Goal: Task Accomplishment & Management: Use online tool/utility

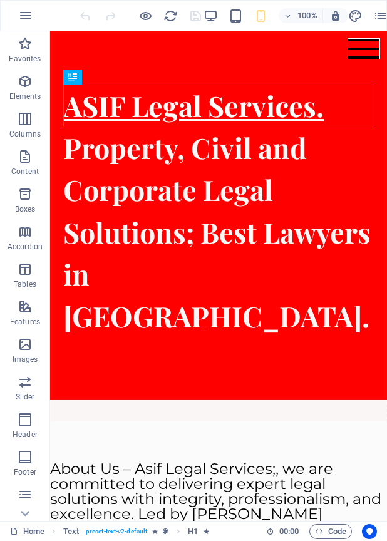
click at [377, 16] on icon "pages" at bounding box center [381, 16] width 14 height 14
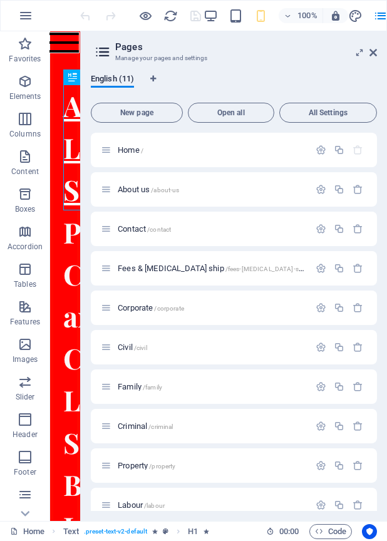
click at [129, 349] on span "Civil /civil" at bounding box center [132, 346] width 29 height 9
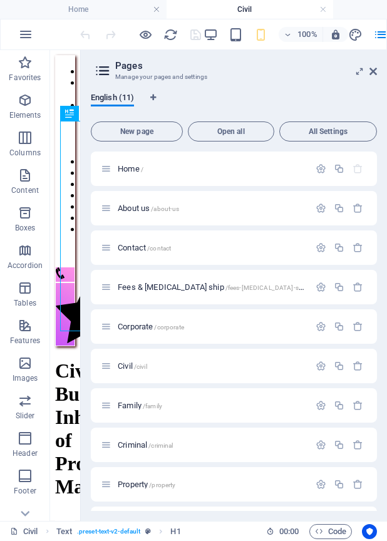
click at [376, 70] on icon at bounding box center [373, 71] width 8 height 10
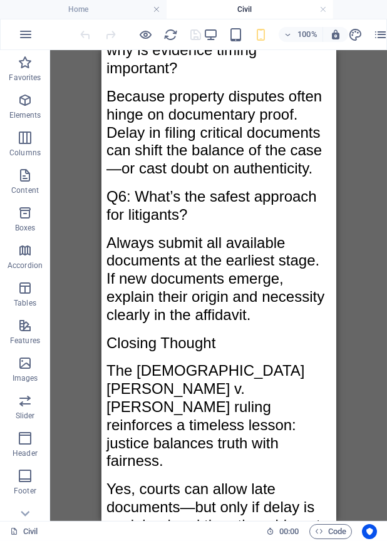
scroll to position [42350, 0]
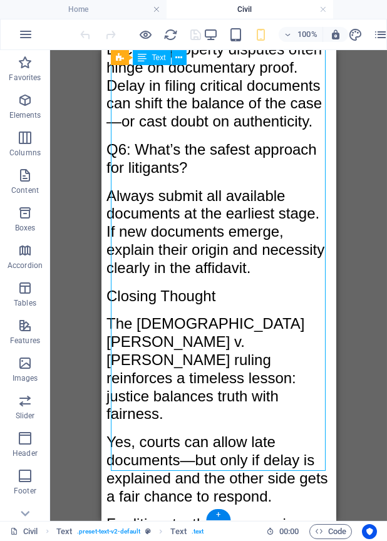
click at [223, 513] on div "+" at bounding box center [218, 514] width 24 height 11
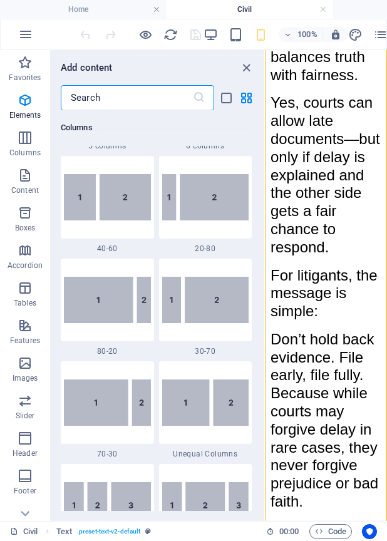
scroll to position [0, 0]
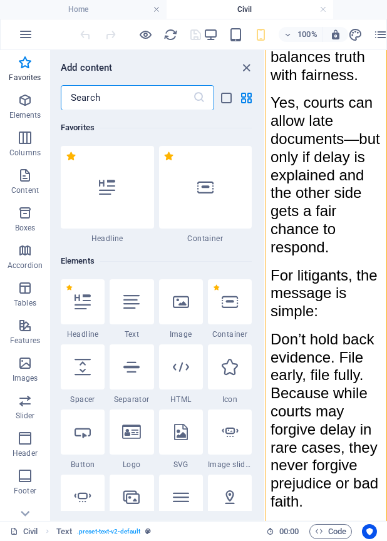
click at [128, 217] on div at bounding box center [107, 187] width 93 height 83
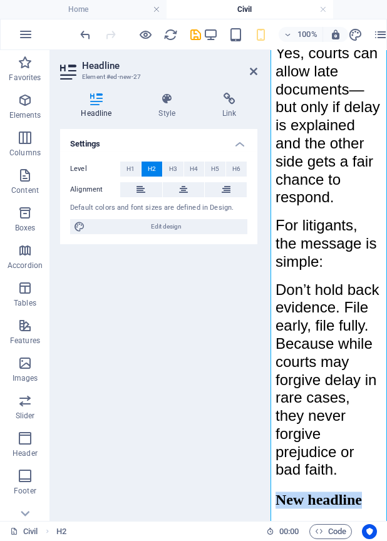
scroll to position [100858, 132]
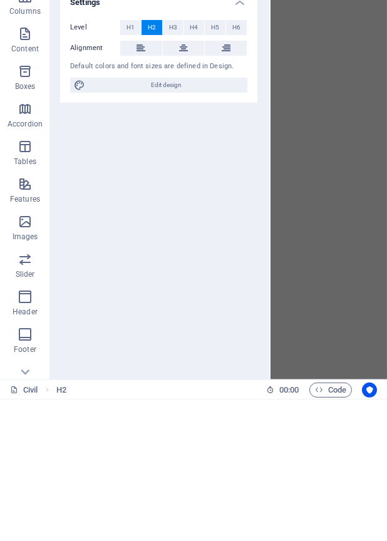
click at [134, 167] on span "H1" at bounding box center [130, 169] width 8 height 15
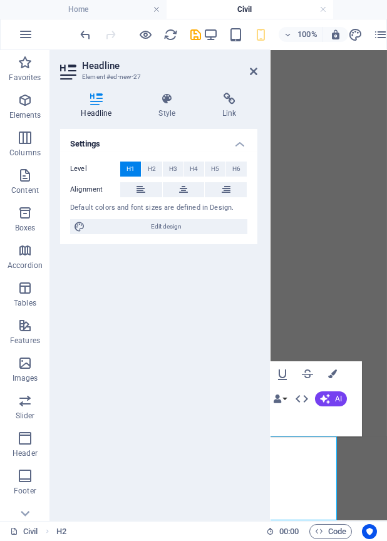
scroll to position [95984, 49]
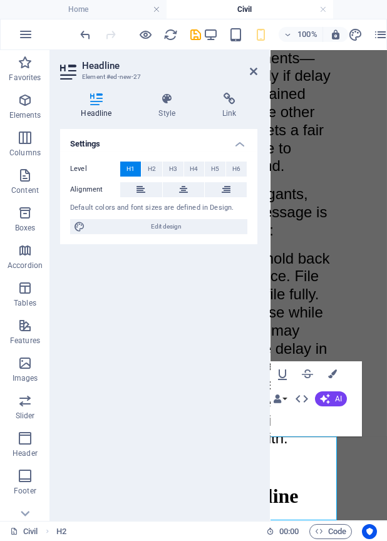
click at [304, 483] on h1 "New headline" at bounding box center [278, 484] width 106 height 46
click at [257, 71] on icon at bounding box center [254, 71] width 8 height 10
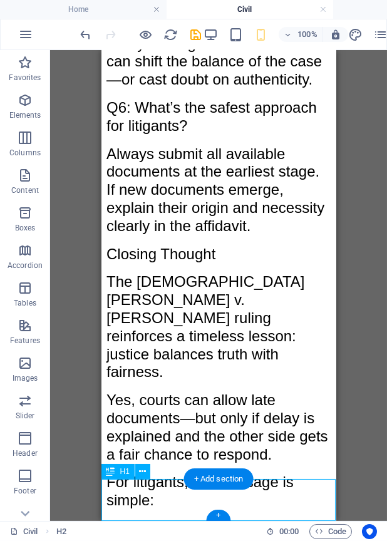
click at [220, 482] on div "+ Add section" at bounding box center [218, 478] width 69 height 21
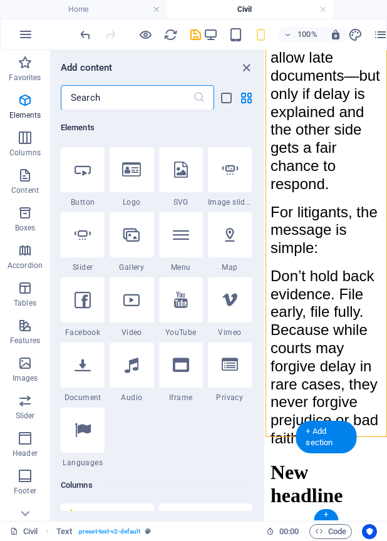
scroll to position [0, 0]
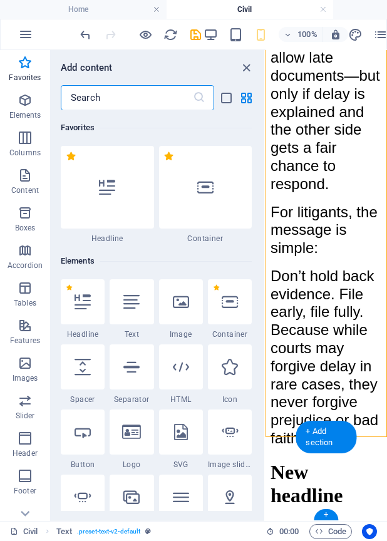
click at [133, 309] on icon at bounding box center [131, 302] width 16 height 16
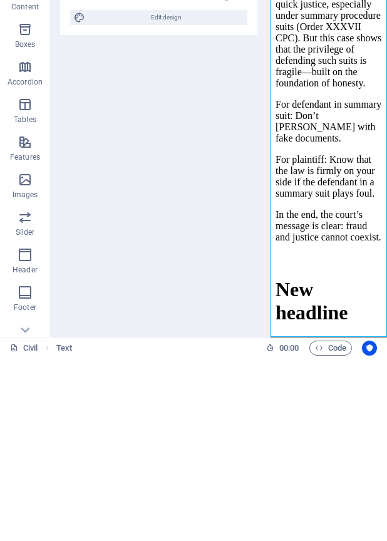
scroll to position [98241, 0]
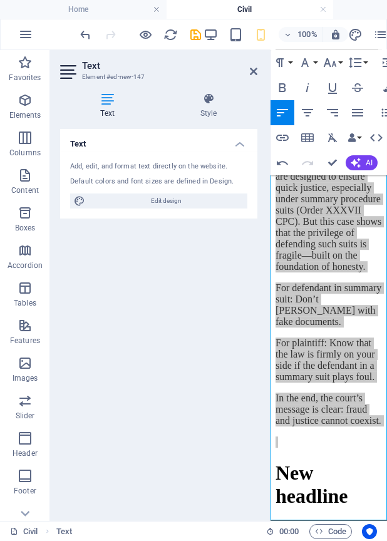
click at [331, 60] on icon "button" at bounding box center [329, 62] width 15 height 15
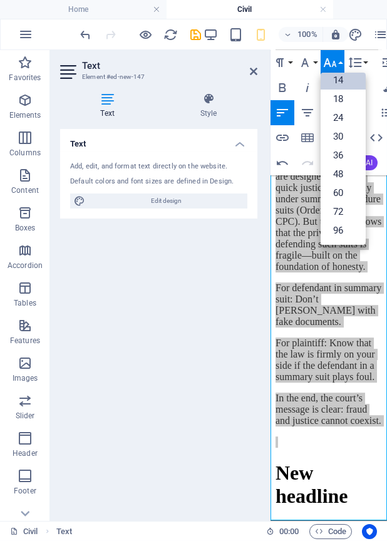
scroll to position [101, 0]
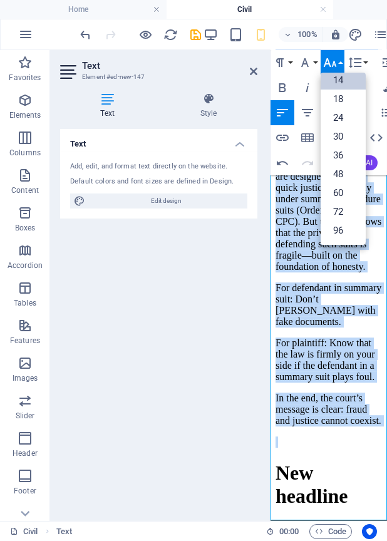
click at [341, 117] on link "24" at bounding box center [343, 117] width 45 height 19
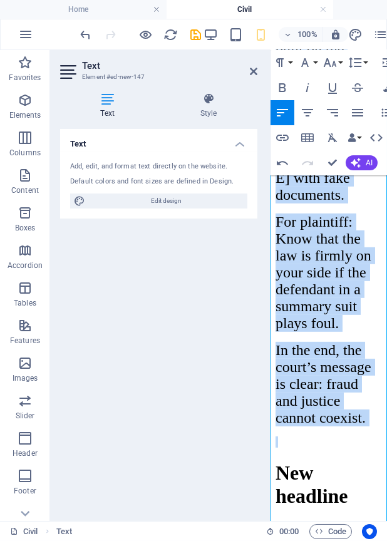
scroll to position [103158, 0]
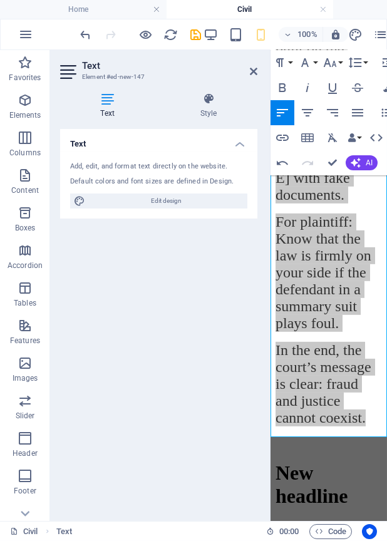
click at [250, 68] on icon at bounding box center [254, 71] width 8 height 10
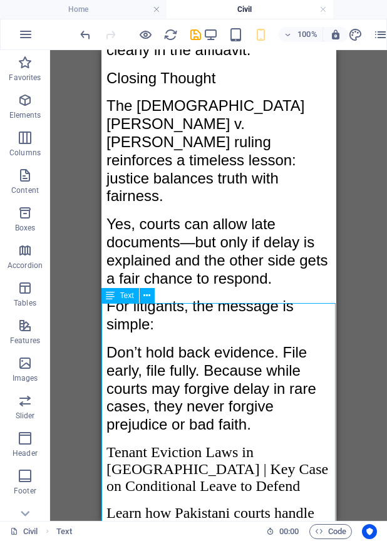
scroll to position [42565, 0]
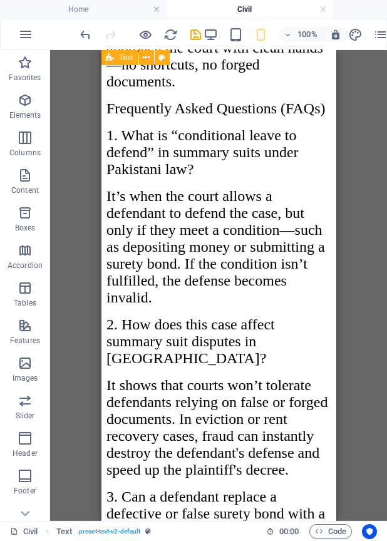
scroll to position [45781, 0]
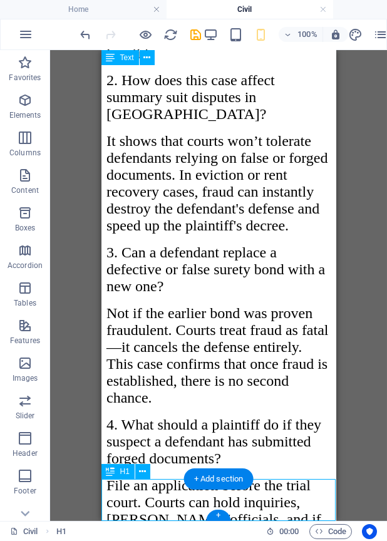
click at [145, 476] on icon at bounding box center [142, 471] width 7 height 13
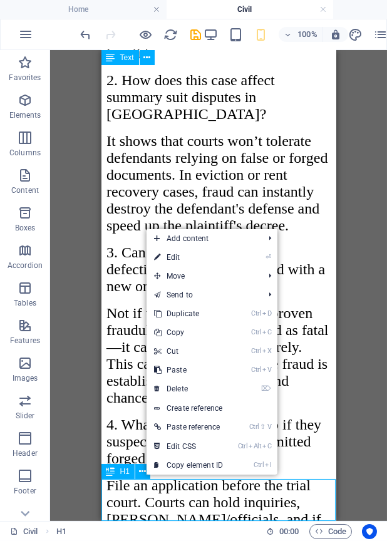
click at [181, 279] on span "Move" at bounding box center [202, 276] width 112 height 19
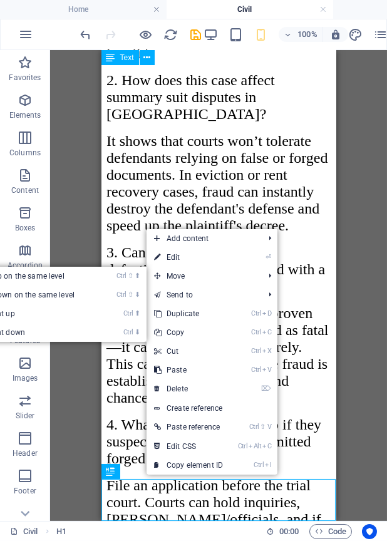
click at [58, 276] on link "Ctrl ⇧ ⬆ Move element up on the same level" at bounding box center [11, 276] width 177 height 19
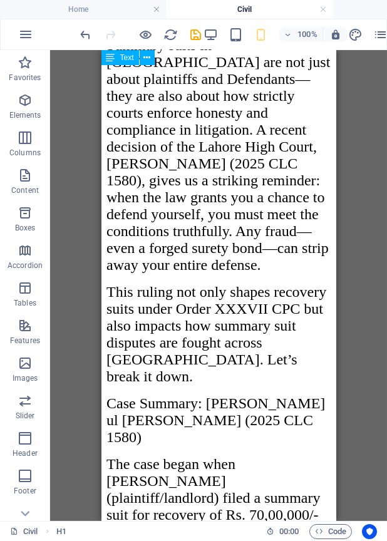
scroll to position [42607, 0]
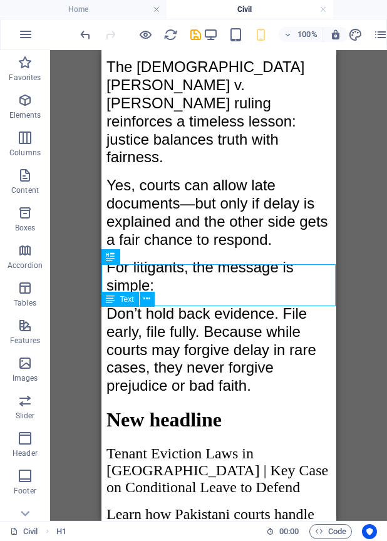
click at [207, 408] on div "New headline" at bounding box center [218, 419] width 225 height 23
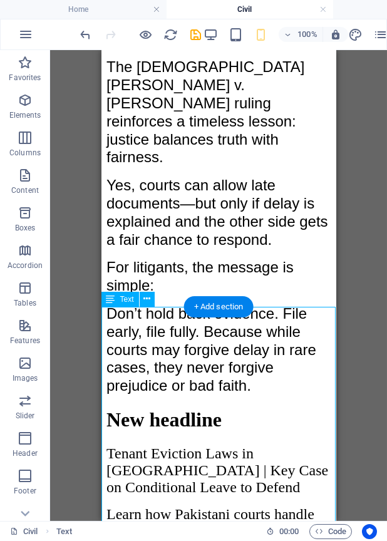
click at [145, 302] on icon at bounding box center [146, 298] width 7 height 13
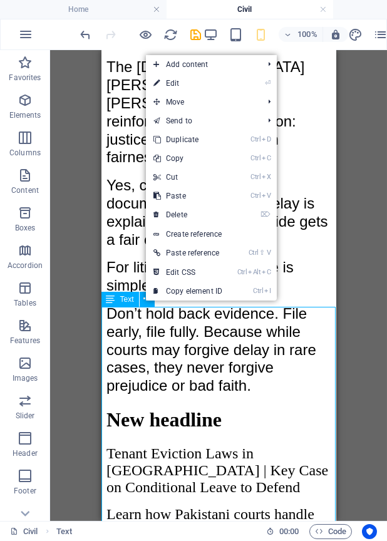
click at [175, 87] on link "⏎ Edit" at bounding box center [188, 83] width 84 height 19
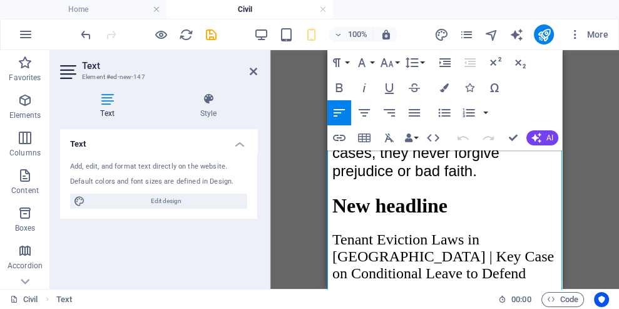
scroll to position [42821, 0]
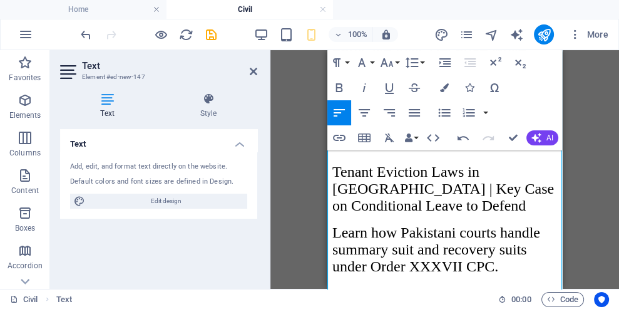
scroll to position [42897, 0]
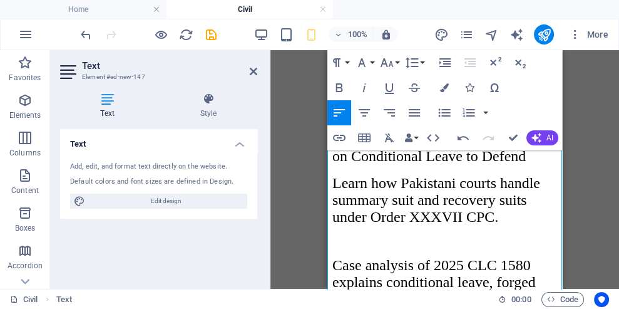
scroll to position [42934, 0]
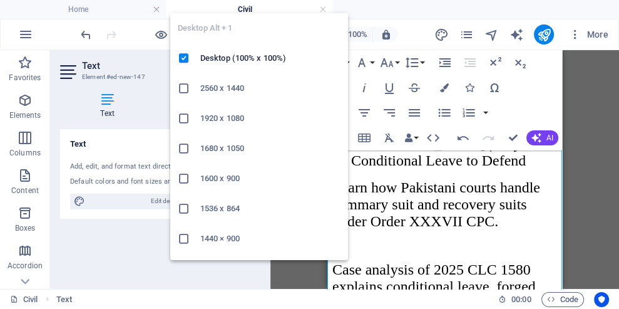
click at [248, 62] on h6 "Desktop (100% x 100%)" at bounding box center [270, 58] width 140 height 15
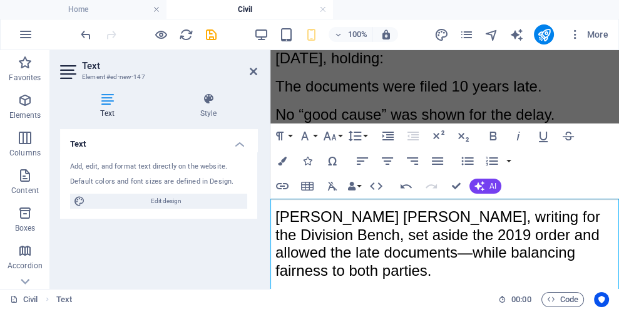
scroll to position [29567, 0]
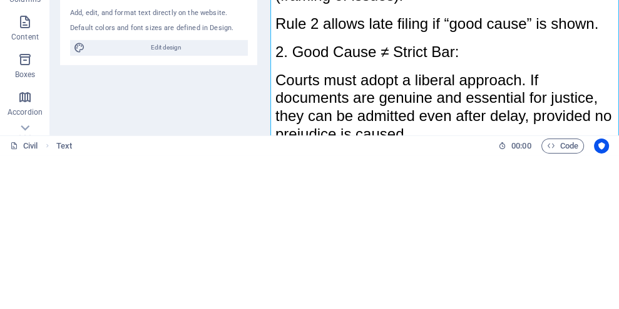
scroll to position [29994, 0]
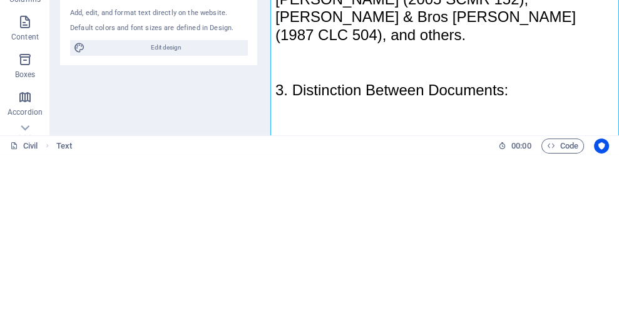
click at [269, 189] on div at bounding box center [268, 169] width 3 height 239
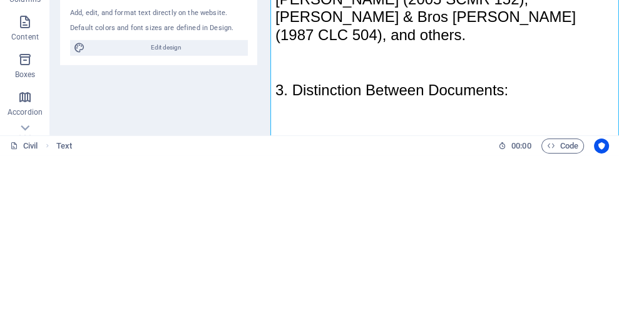
scroll to position [30198, 0]
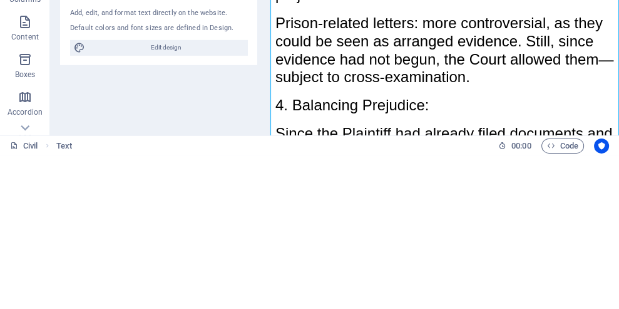
click at [269, 175] on div at bounding box center [268, 169] width 3 height 239
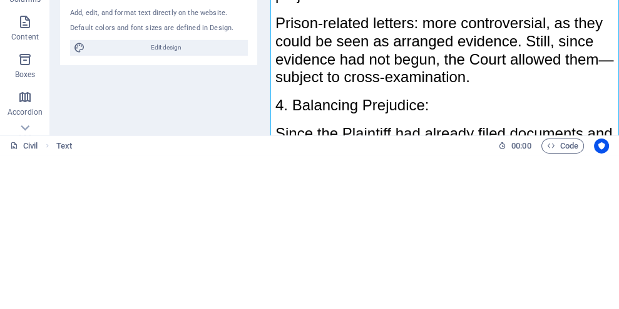
click at [269, 172] on div at bounding box center [268, 169] width 3 height 239
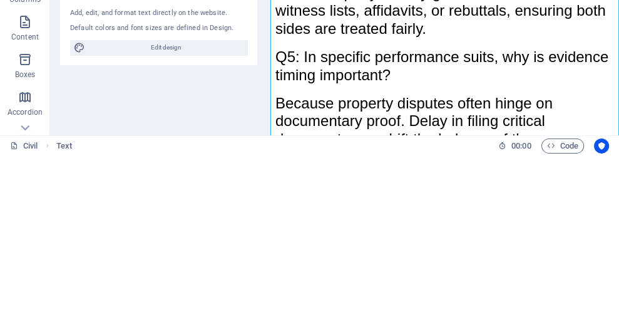
scroll to position [31935, 0]
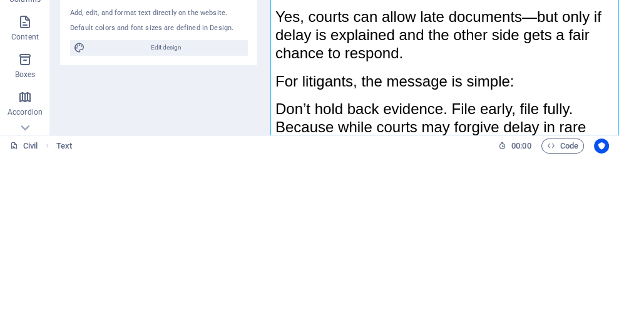
click at [269, 257] on div at bounding box center [268, 169] width 3 height 239
click at [269, 215] on div at bounding box center [268, 169] width 3 height 239
click at [269, 183] on div at bounding box center [268, 169] width 3 height 239
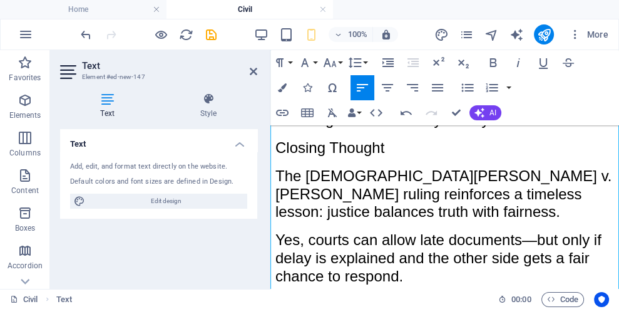
scroll to position [31855, 0]
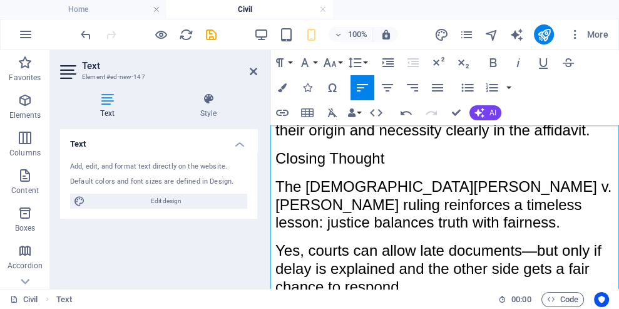
click at [269, 160] on div at bounding box center [268, 169] width 3 height 239
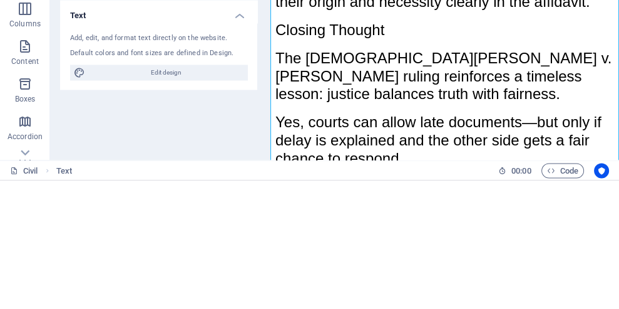
click at [269, 161] on div at bounding box center [268, 169] width 3 height 239
click at [269, 155] on div at bounding box center [268, 169] width 3 height 239
click at [269, 187] on div at bounding box center [268, 169] width 3 height 239
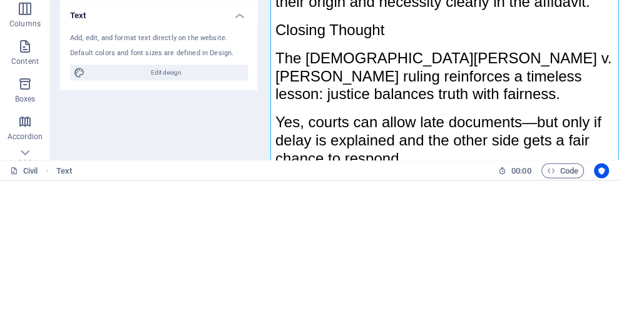
click at [269, 187] on div at bounding box center [268, 169] width 3 height 239
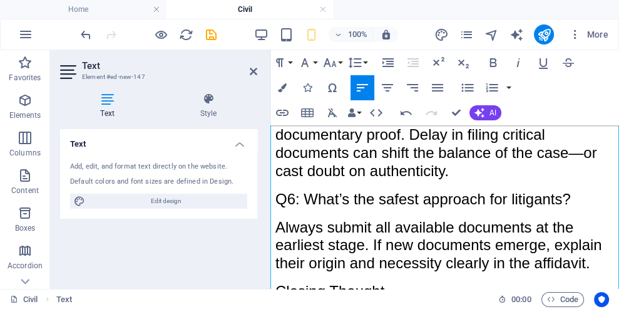
scroll to position [31721, 0]
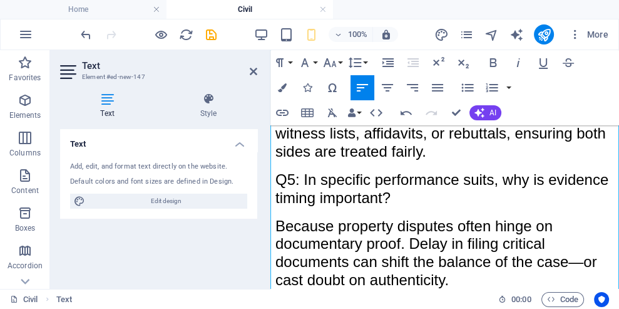
scroll to position [31609, 0]
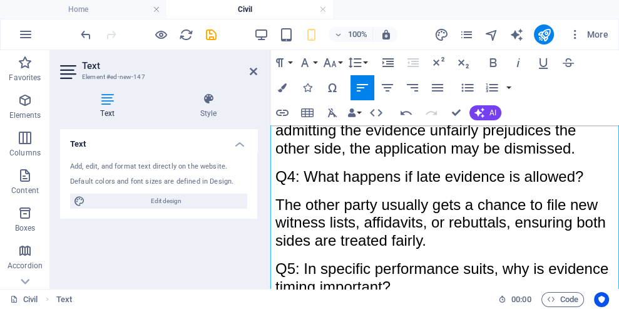
scroll to position [31524, 0]
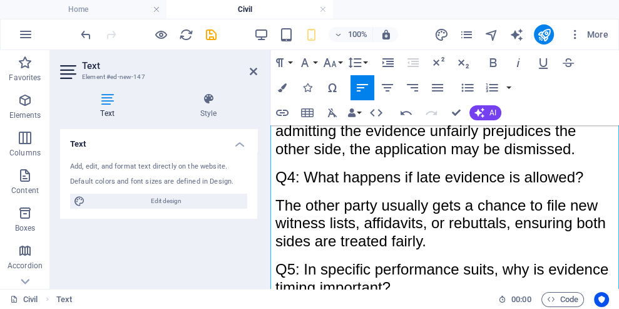
click at [269, 170] on div at bounding box center [268, 169] width 3 height 239
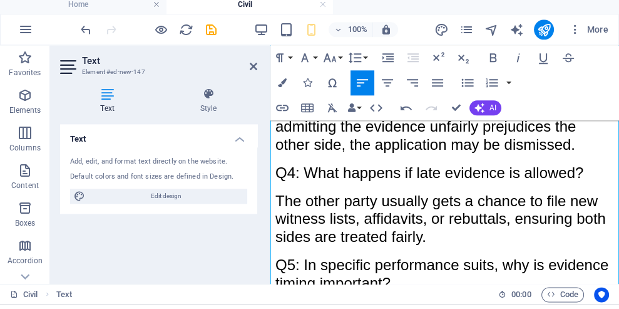
scroll to position [31531, 0]
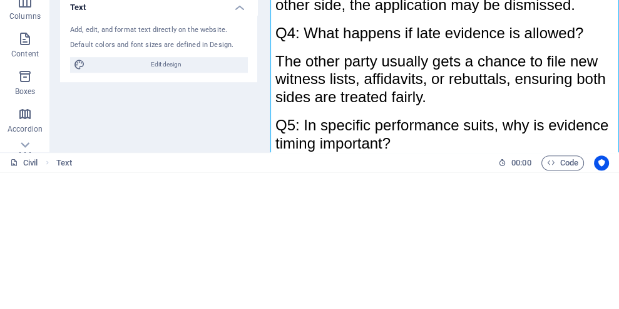
click at [269, 167] on div at bounding box center [268, 169] width 3 height 239
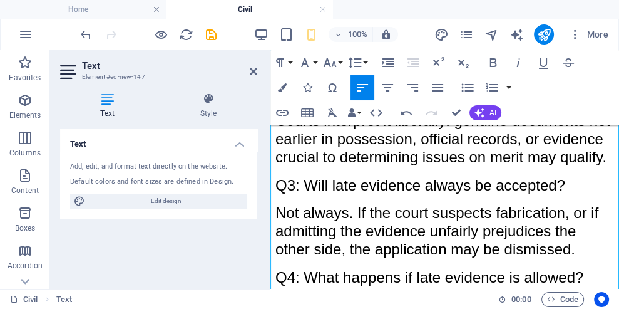
scroll to position [31422, 0]
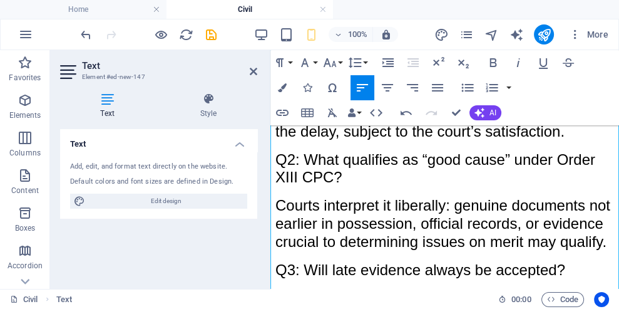
scroll to position [31337, 0]
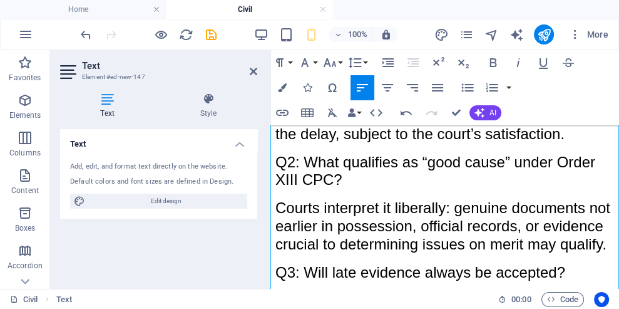
click at [269, 153] on div at bounding box center [268, 169] width 3 height 239
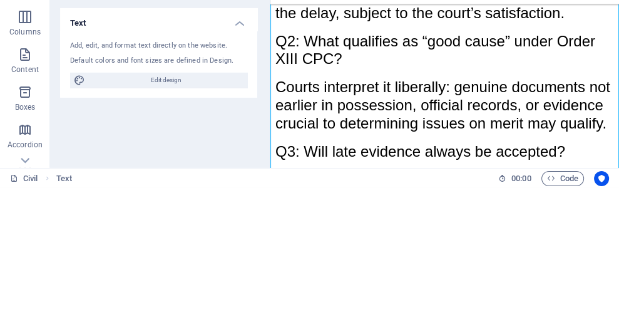
click at [269, 155] on div at bounding box center [268, 169] width 3 height 239
click at [269, 135] on div at bounding box center [268, 169] width 3 height 239
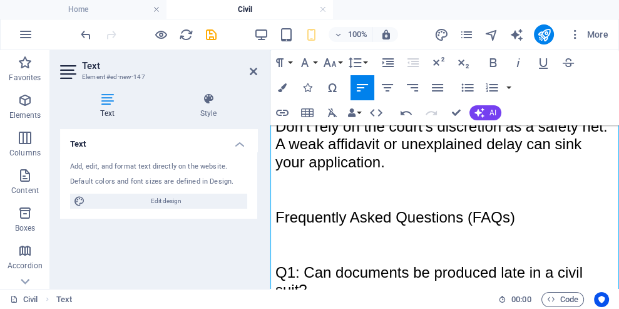
scroll to position [31117, 0]
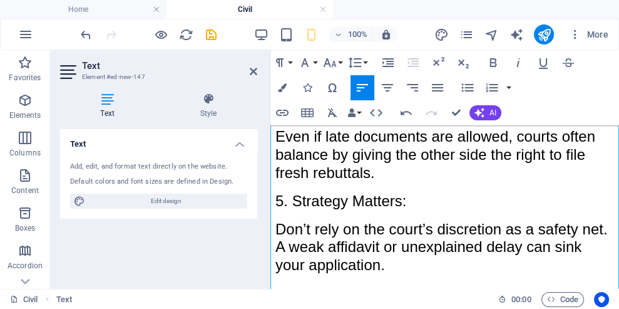
scroll to position [30978, 0]
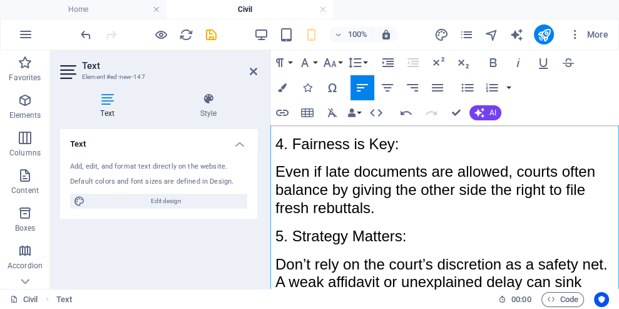
click at [269, 193] on div at bounding box center [268, 169] width 3 height 239
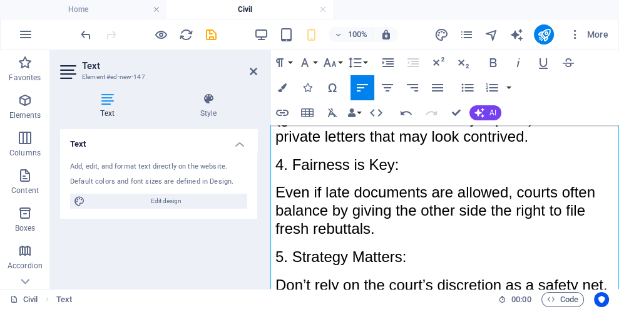
scroll to position [30958, 0]
click at [269, 216] on div at bounding box center [268, 169] width 3 height 239
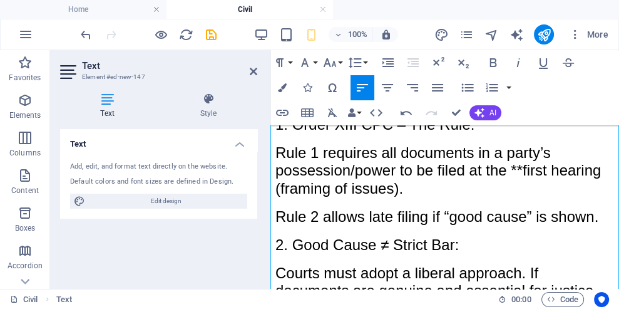
scroll to position [29776, 0]
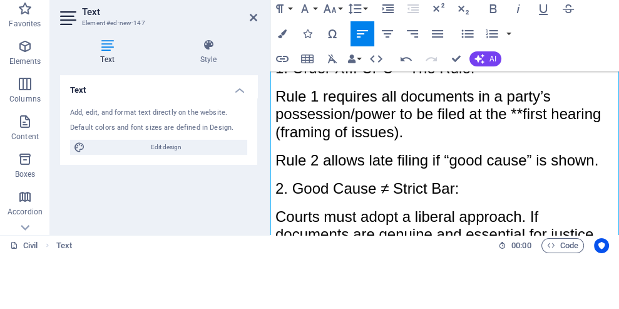
click at [269, 196] on div at bounding box center [268, 169] width 3 height 239
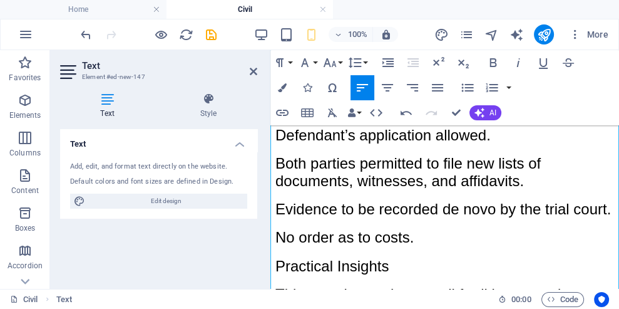
scroll to position [30489, 0]
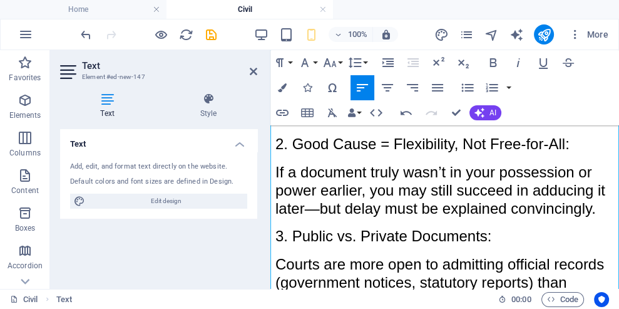
scroll to position [30800, 0]
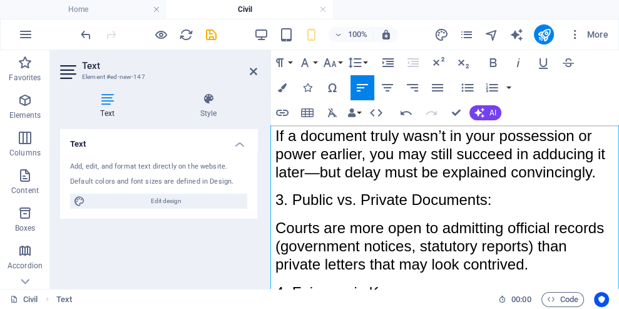
scroll to position [30830, 0]
click at [269, 175] on div at bounding box center [268, 169] width 3 height 239
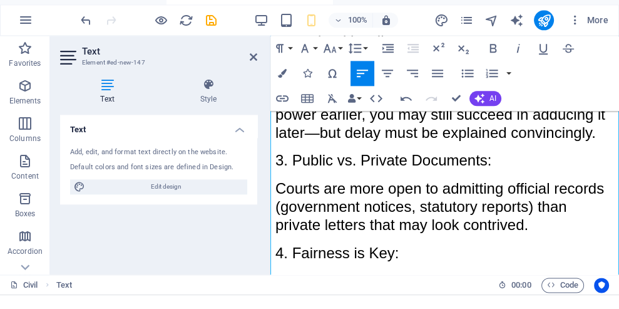
scroll to position [30859, 0]
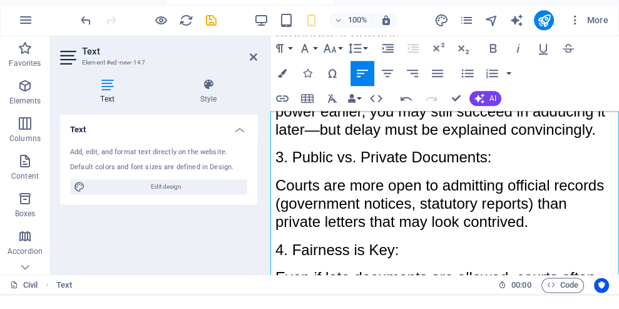
click at [269, 145] on div at bounding box center [268, 169] width 3 height 239
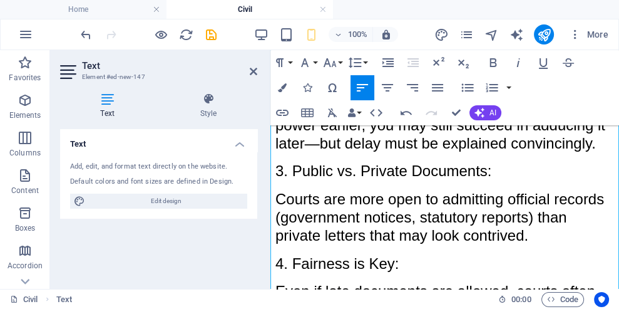
click at [269, 197] on div at bounding box center [268, 169] width 3 height 239
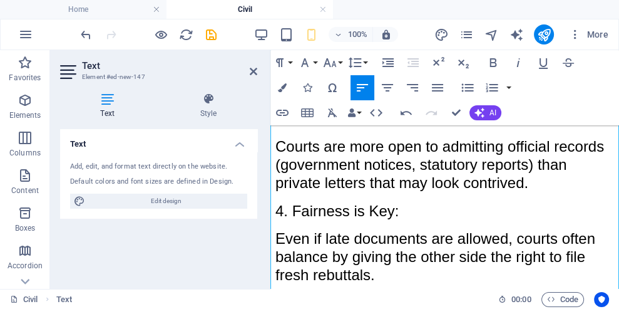
scroll to position [30912, 0]
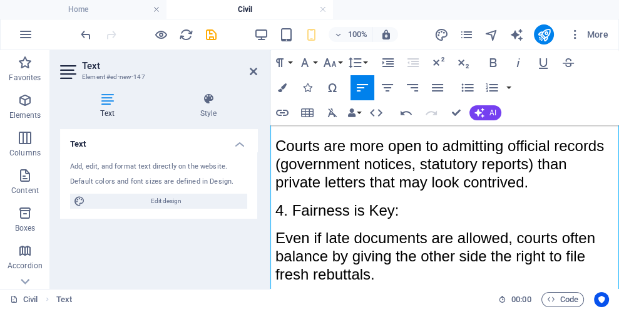
click at [269, 147] on div at bounding box center [268, 169] width 3 height 239
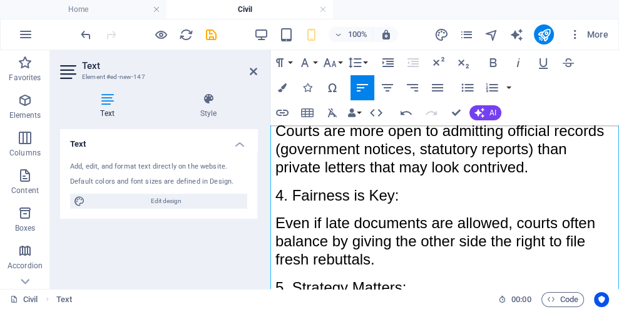
scroll to position [30936, 0]
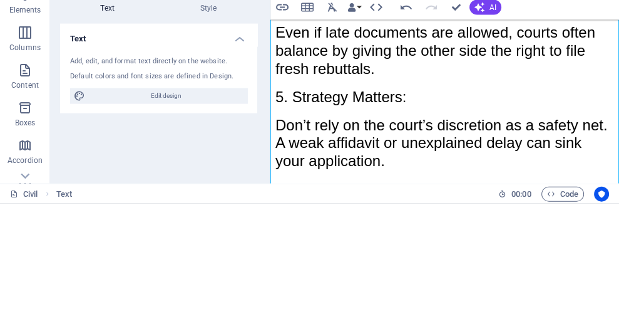
scroll to position [31014, 0]
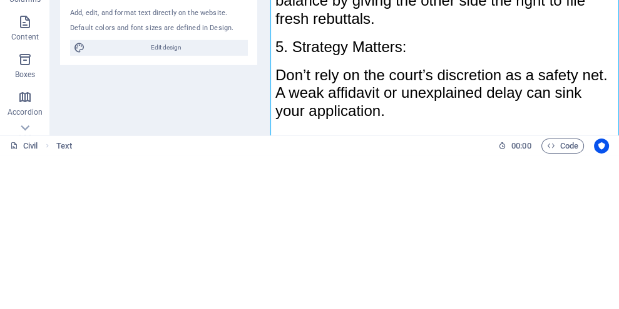
click at [269, 282] on div at bounding box center [268, 169] width 3 height 239
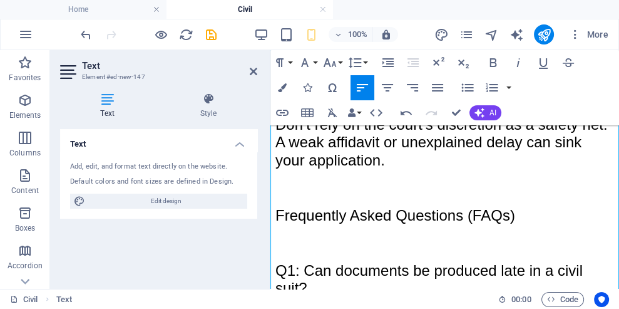
scroll to position [31122, 0]
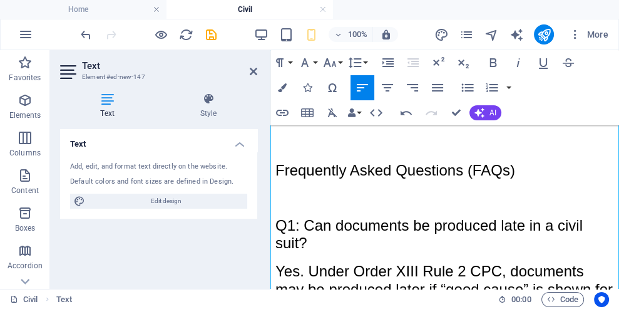
scroll to position [31201, 0]
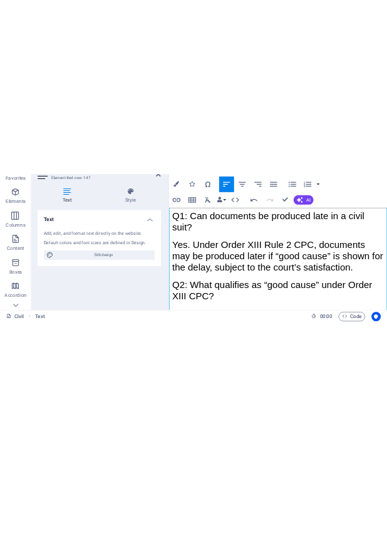
scroll to position [31251, 0]
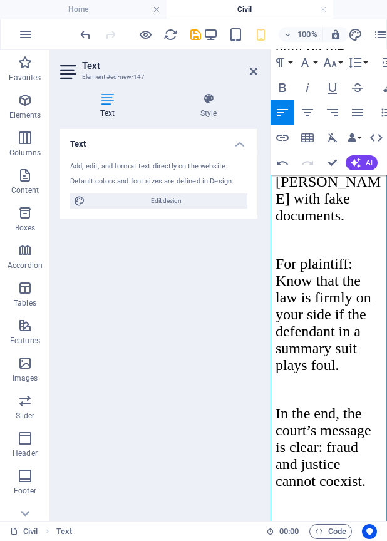
scroll to position [100763, 0]
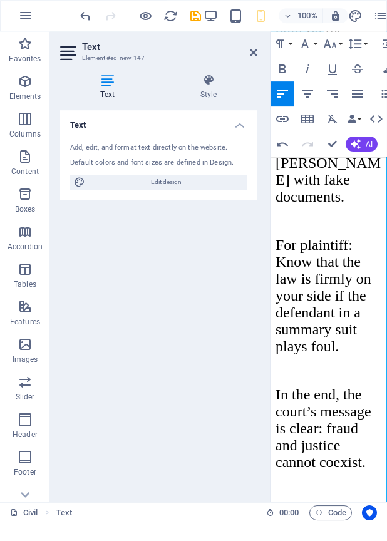
click at [252, 73] on icon at bounding box center [254, 71] width 8 height 10
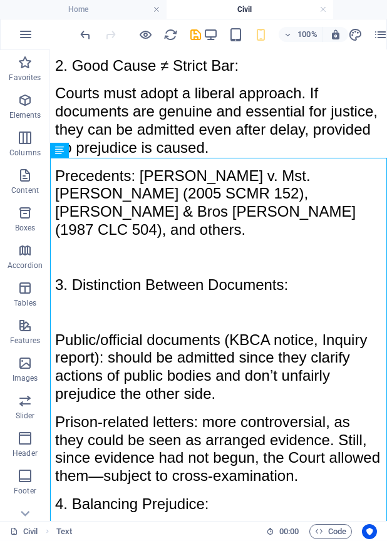
scroll to position [30582, 0]
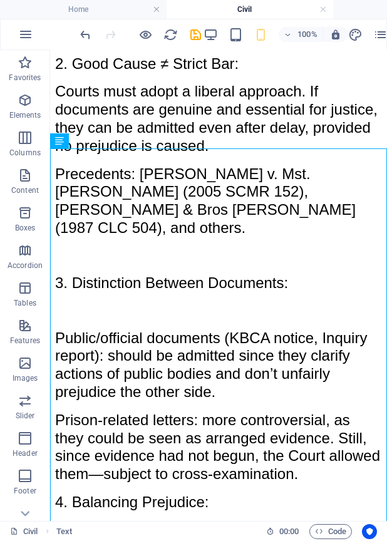
click at [97, 138] on icon at bounding box center [96, 140] width 7 height 13
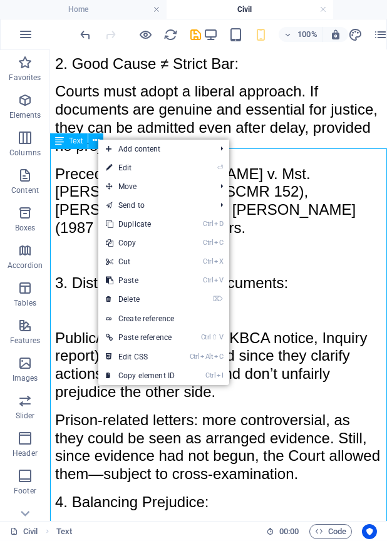
click at [120, 165] on link "⏎ Edit" at bounding box center [140, 167] width 84 height 19
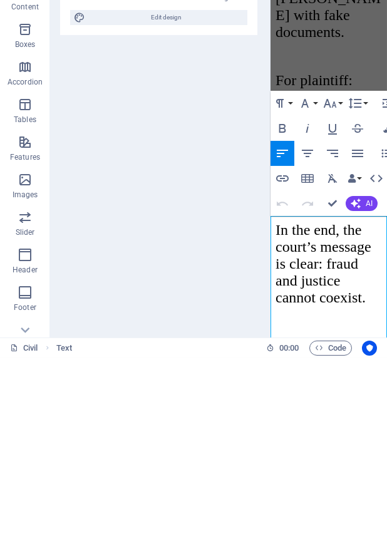
scroll to position [96139, 0]
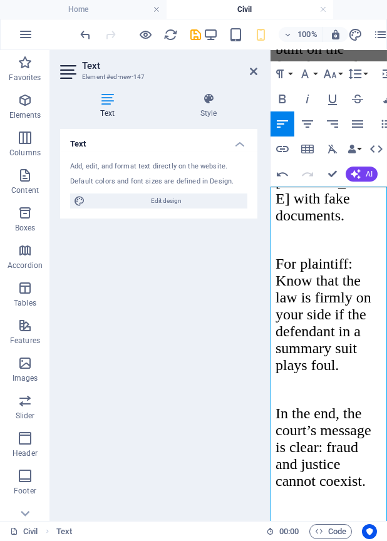
click at [253, 74] on icon at bounding box center [254, 71] width 8 height 10
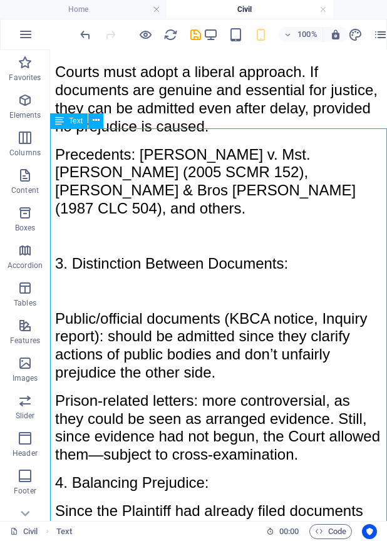
scroll to position [30602, 0]
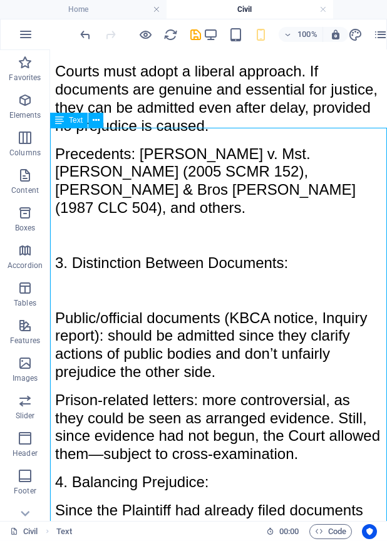
click at [100, 121] on icon at bounding box center [96, 120] width 7 height 13
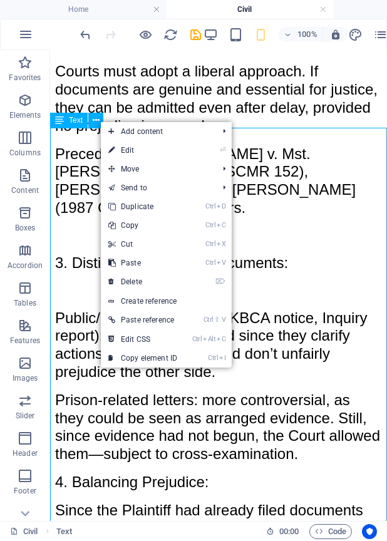
click at [121, 155] on link "⏎ Edit" at bounding box center [143, 150] width 84 height 19
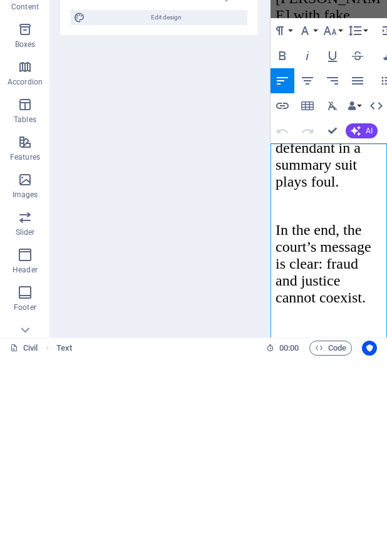
scroll to position [96195, 0]
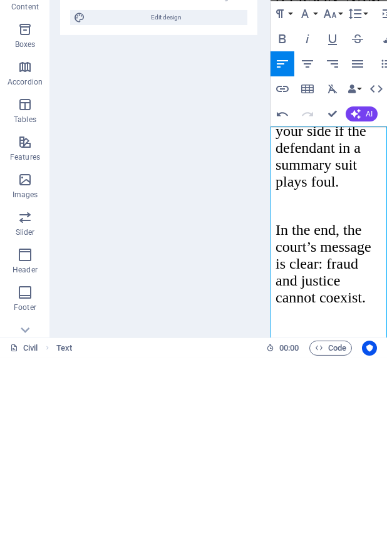
click at [269, 356] on div at bounding box center [268, 285] width 3 height 471
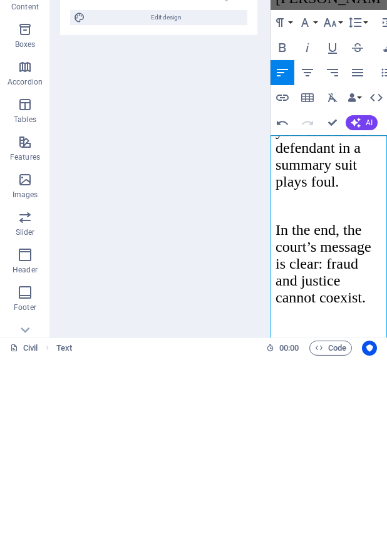
scroll to position [96186, 0]
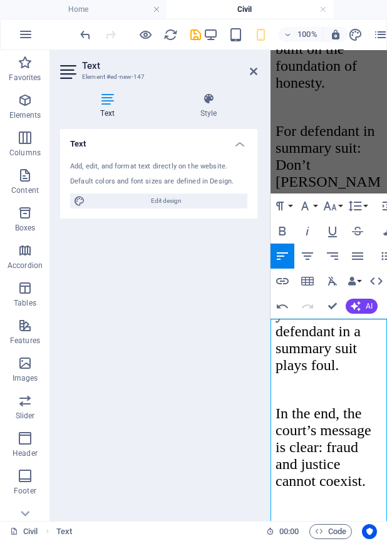
click at [255, 70] on icon at bounding box center [254, 71] width 8 height 10
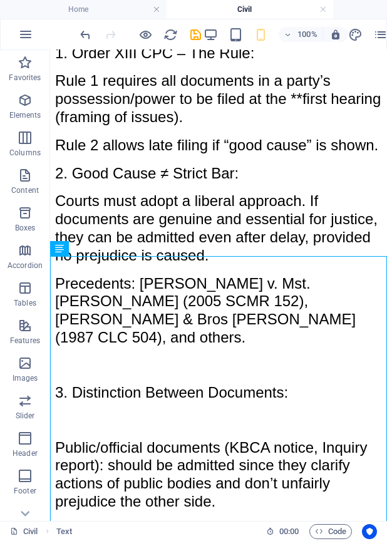
scroll to position [30469, 0]
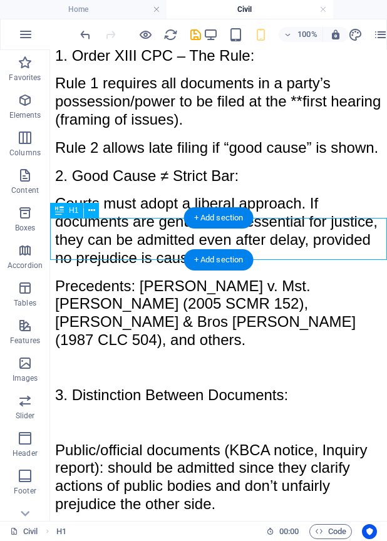
click at [91, 211] on icon at bounding box center [91, 210] width 7 height 13
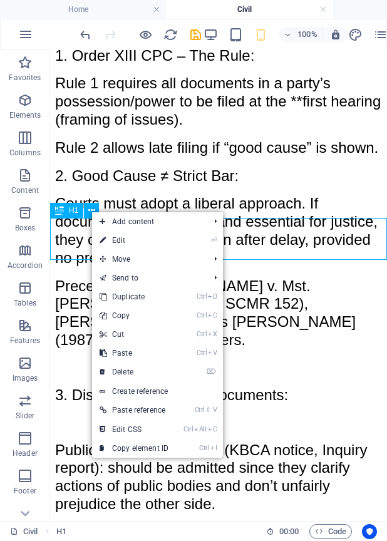
click at [124, 242] on link "⏎ Edit" at bounding box center [134, 240] width 84 height 19
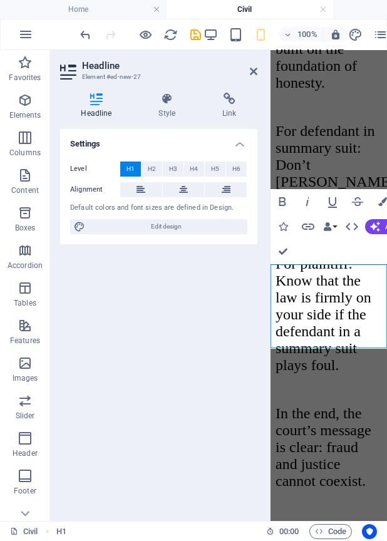
scroll to position [96486, 0]
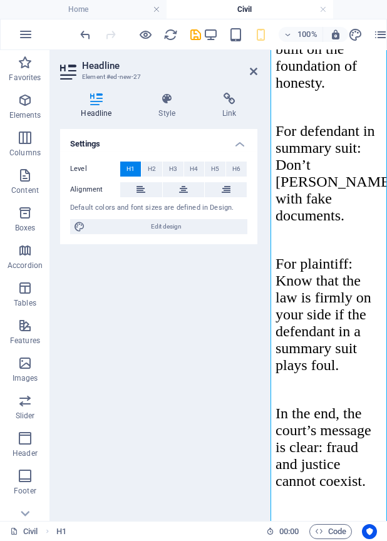
click at [170, 111] on h4 "Style" at bounding box center [170, 106] width 64 height 26
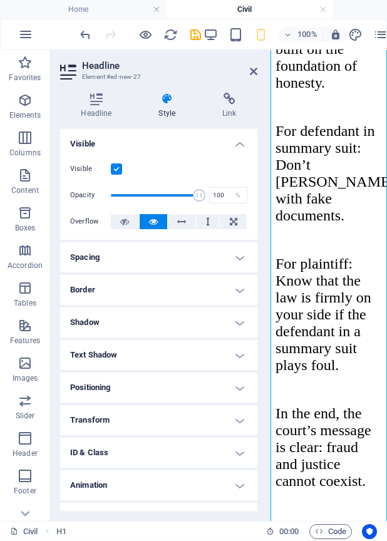
scroll to position [21, 0]
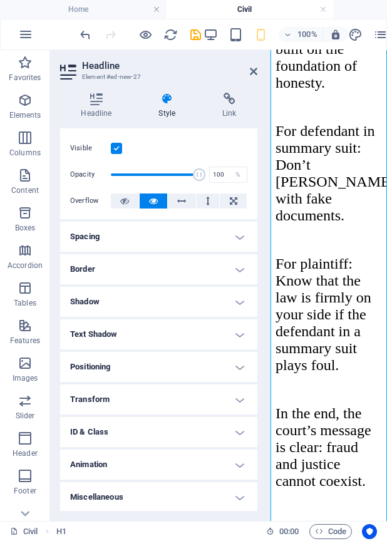
click at [124, 202] on icon at bounding box center [124, 200] width 9 height 15
click at [98, 105] on h4 "Headline" at bounding box center [99, 106] width 78 height 26
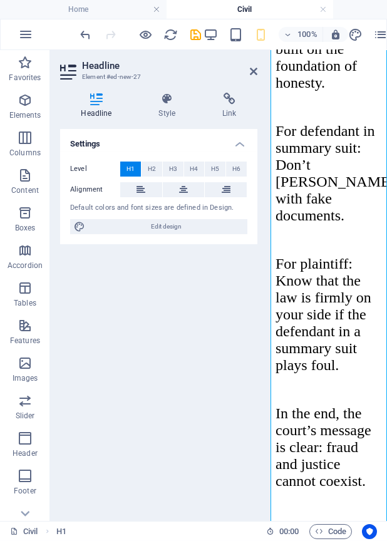
click at [231, 229] on span "Edit design" at bounding box center [166, 226] width 155 height 15
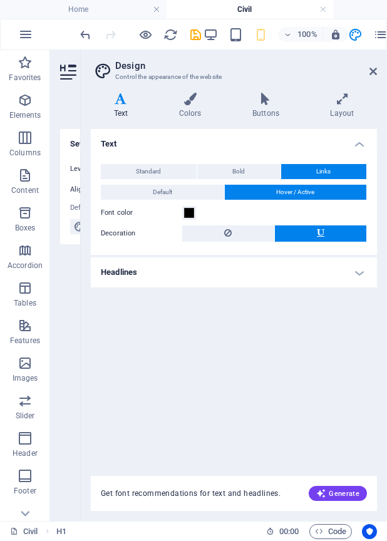
click at [121, 213] on label "Font color" at bounding box center [141, 212] width 81 height 15
click at [182, 213] on button "Font color" at bounding box center [189, 213] width 14 height 14
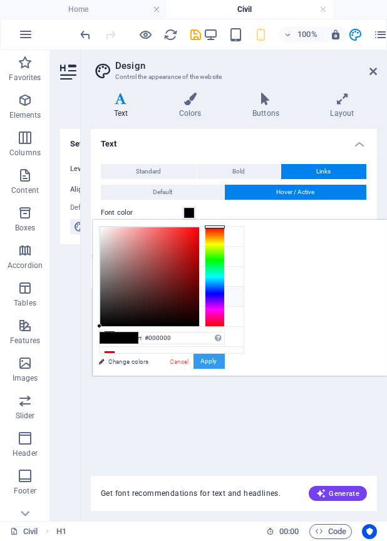
click at [225, 363] on button "Apply" at bounding box center [208, 361] width 31 height 15
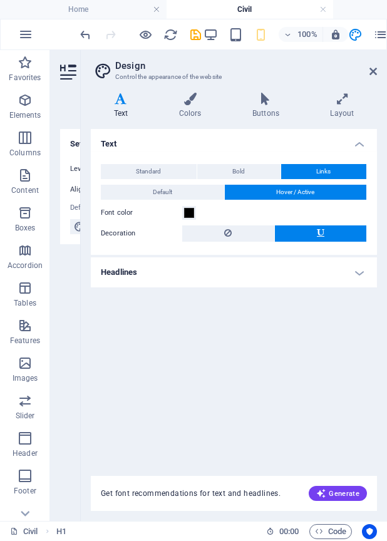
click at [376, 68] on icon at bounding box center [373, 71] width 8 height 10
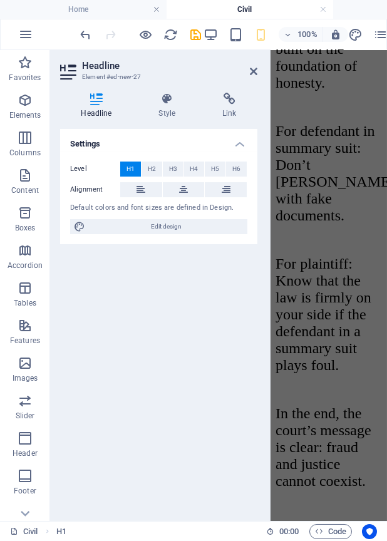
click at [255, 71] on icon at bounding box center [254, 71] width 8 height 10
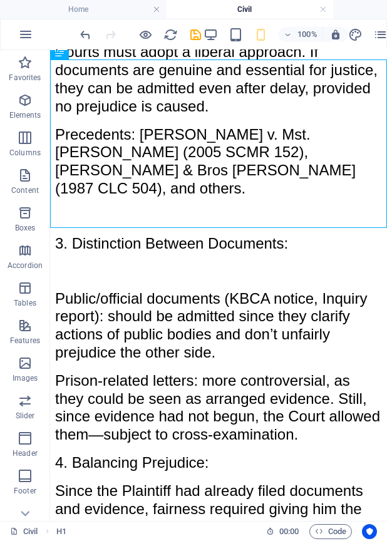
scroll to position [30619, 0]
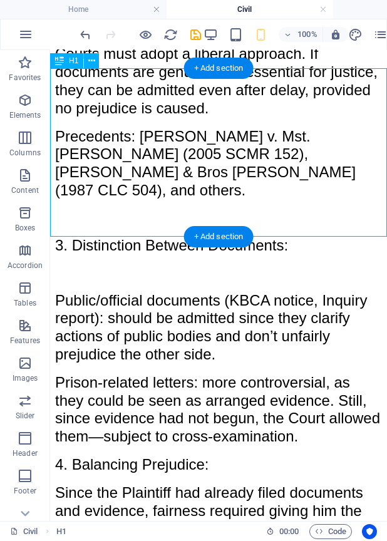
click at [90, 59] on icon at bounding box center [91, 60] width 7 height 13
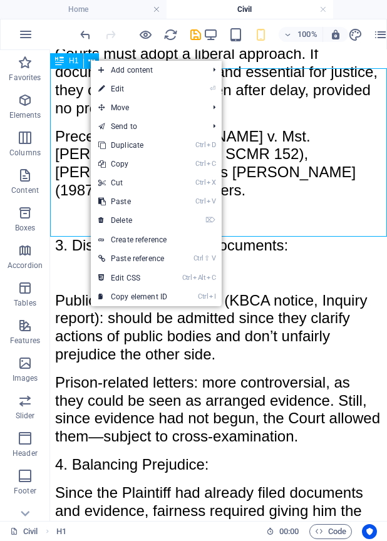
click at [117, 91] on link "⏎ Edit" at bounding box center [133, 89] width 84 height 19
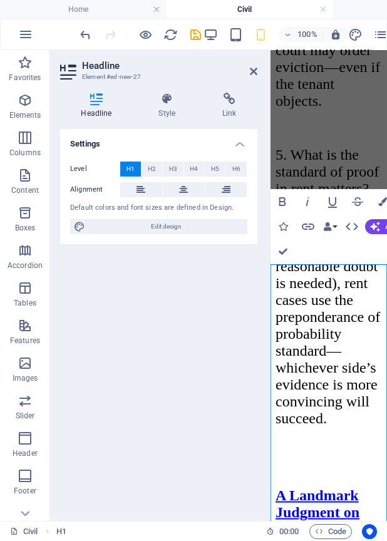
scroll to position [96703, 0]
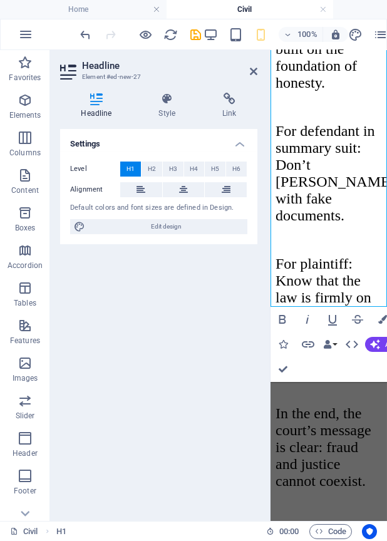
click at [385, 317] on icon "button" at bounding box center [382, 319] width 9 height 9
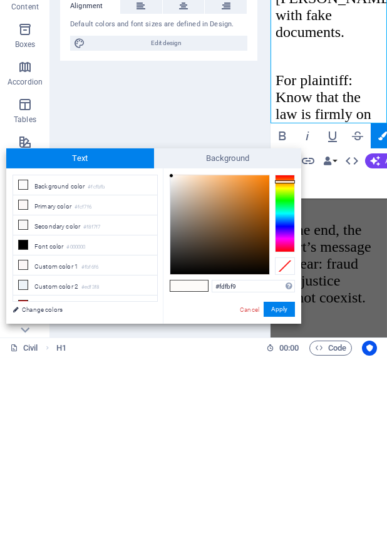
click at [53, 428] on li "Font color #000000" at bounding box center [85, 429] width 144 height 20
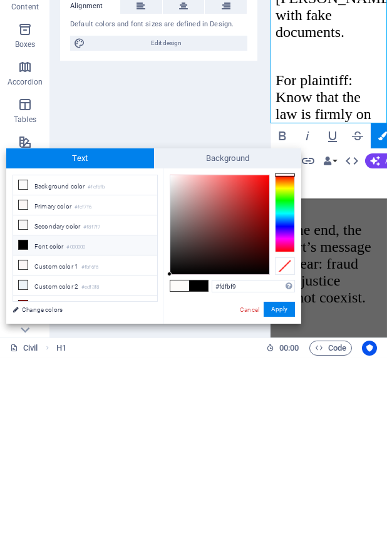
type input "#000000"
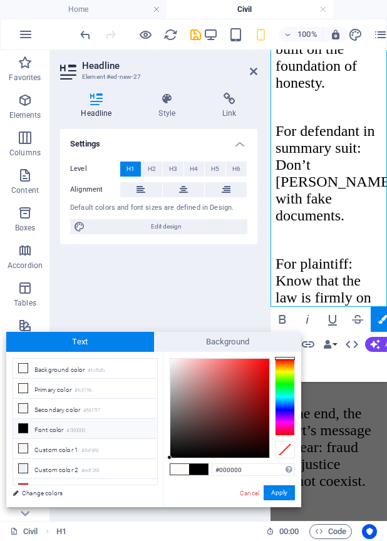
click at [285, 495] on button "Apply" at bounding box center [279, 492] width 31 height 15
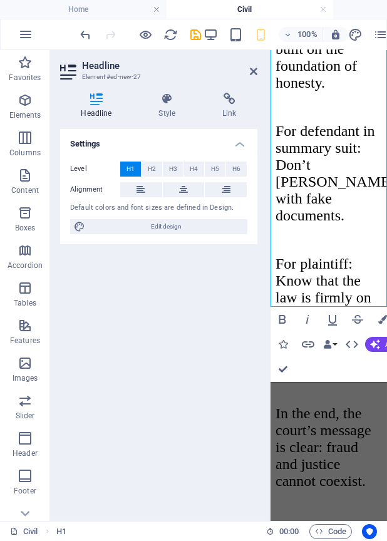
click at [250, 72] on icon at bounding box center [254, 71] width 8 height 10
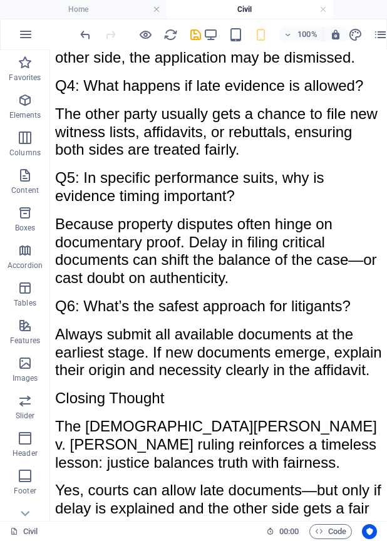
scroll to position [32299, 0]
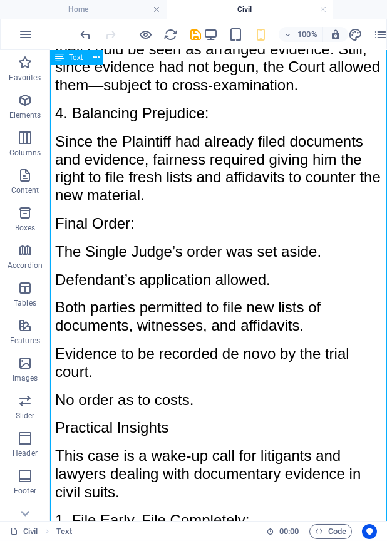
scroll to position [30972, 0]
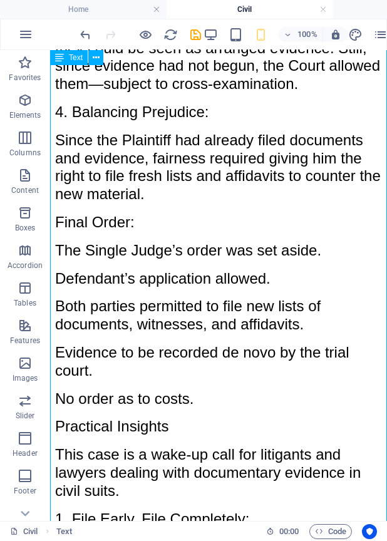
click at [97, 61] on icon at bounding box center [96, 57] width 7 height 13
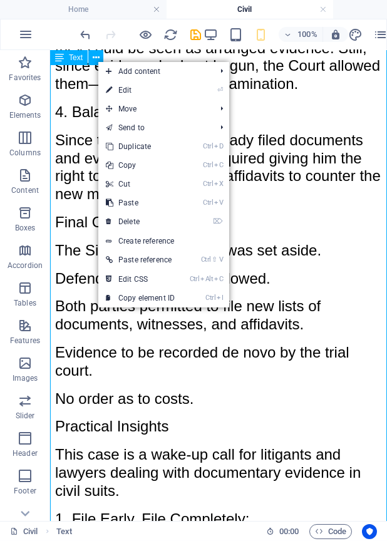
click at [137, 93] on link "⏎ Edit" at bounding box center [140, 90] width 84 height 19
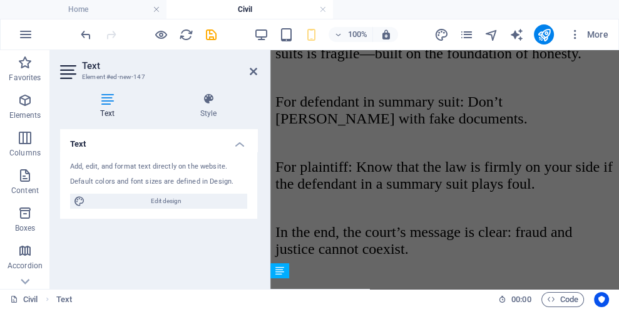
scroll to position [29616, 0]
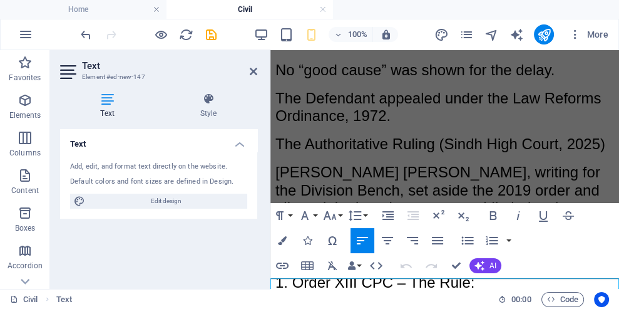
click at [255, 72] on icon at bounding box center [254, 71] width 8 height 10
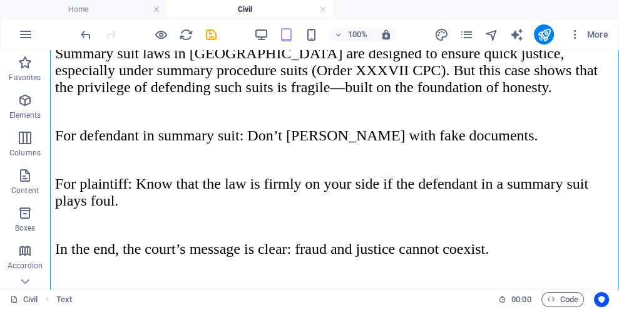
scroll to position [31501, 0]
click at [98, 61] on icon at bounding box center [96, 57] width 7 height 13
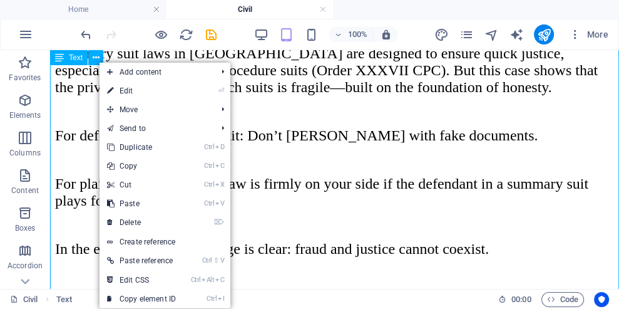
click at [126, 96] on link "⏎ Edit" at bounding box center [142, 90] width 84 height 19
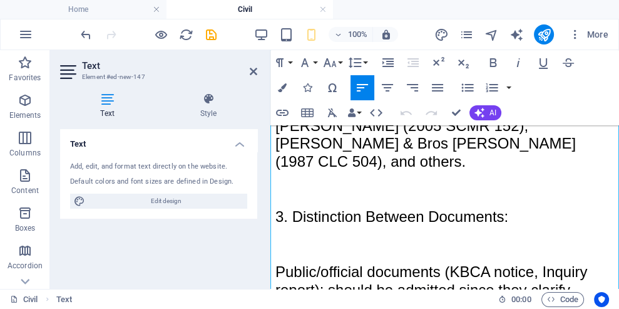
scroll to position [30021, 0]
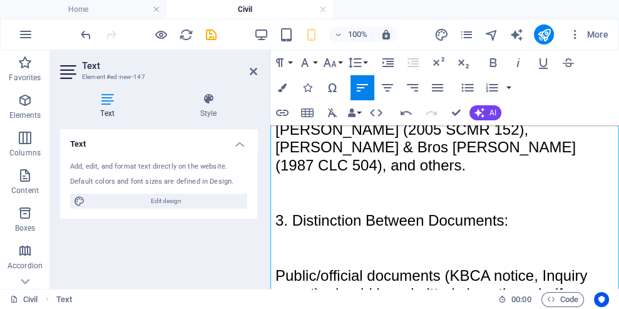
scroll to position [30019, 0]
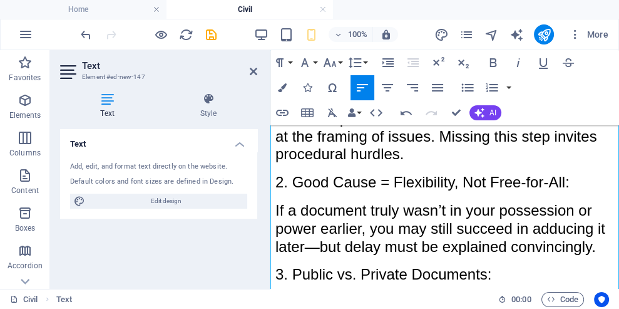
scroll to position [30754, 0]
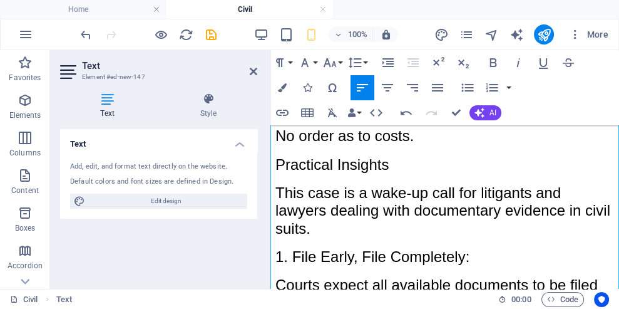
click at [269, 200] on div at bounding box center [268, 169] width 3 height 239
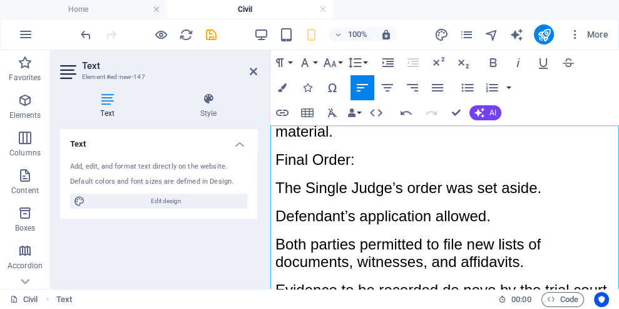
scroll to position [30423, 0]
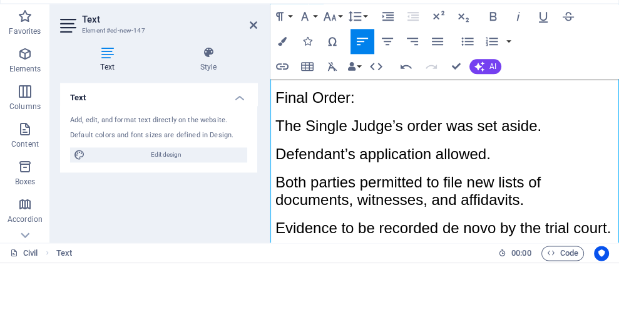
click at [269, 187] on div at bounding box center [268, 169] width 3 height 239
click at [270, 188] on div at bounding box center [268, 169] width 3 height 239
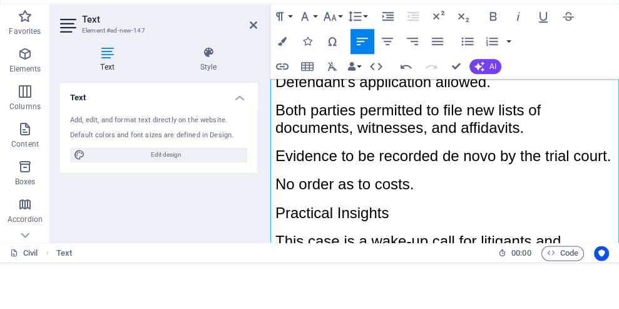
scroll to position [30499, 0]
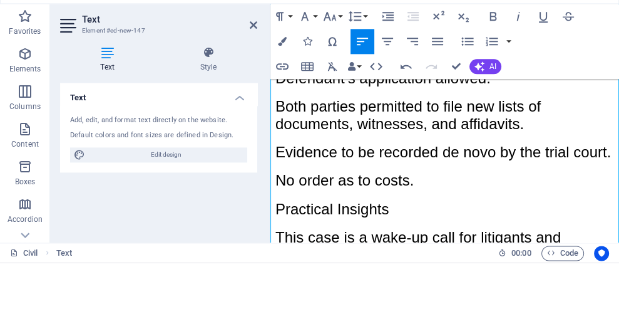
click at [269, 182] on div at bounding box center [268, 169] width 3 height 239
click at [269, 177] on div at bounding box center [268, 169] width 3 height 239
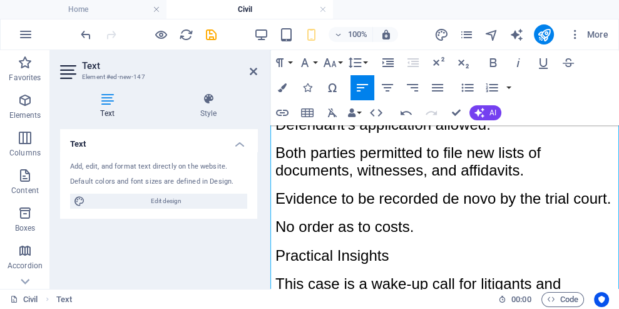
click at [84, 34] on icon "undo" at bounding box center [86, 35] width 14 height 14
click at [83, 34] on icon "undo" at bounding box center [86, 35] width 14 height 14
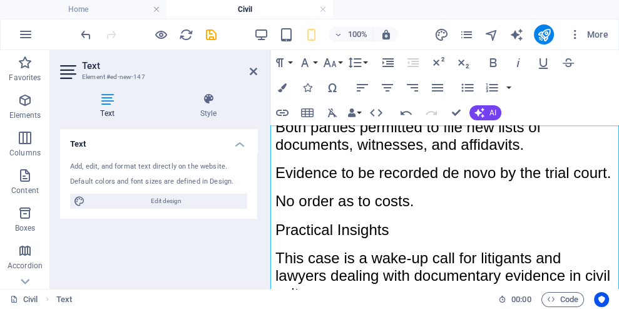
scroll to position [30525, 0]
click at [85, 34] on icon "undo" at bounding box center [86, 35] width 14 height 14
click at [84, 34] on icon "undo" at bounding box center [86, 35] width 14 height 14
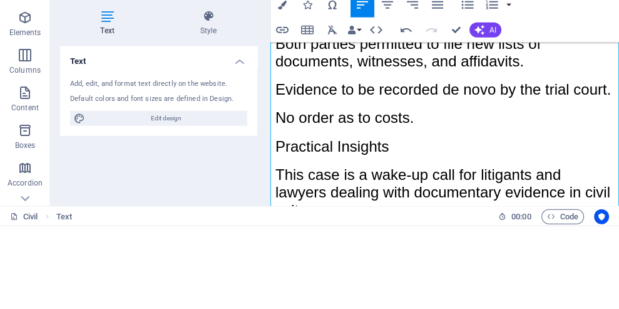
click at [269, 224] on div at bounding box center [268, 169] width 3 height 239
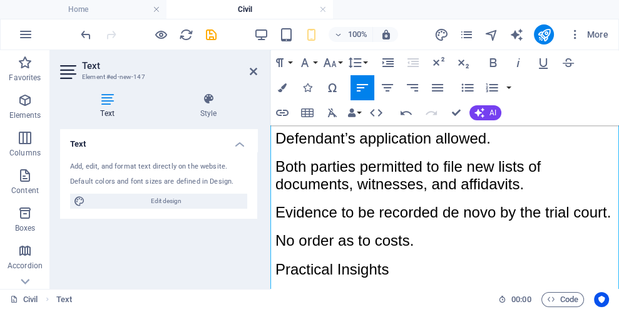
scroll to position [30486, 0]
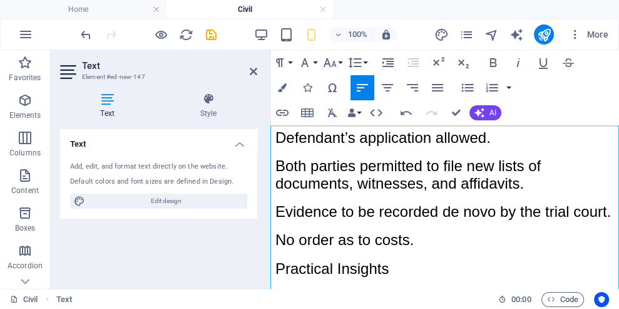
click at [269, 235] on div at bounding box center [268, 169] width 3 height 239
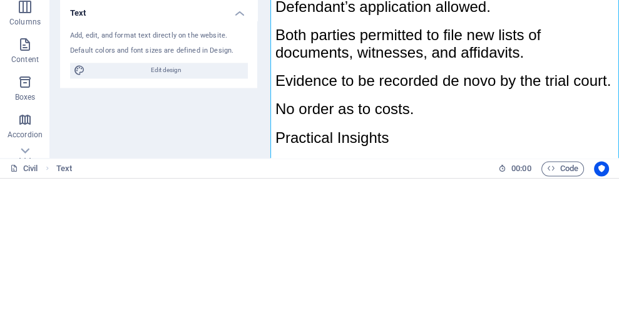
click at [270, 238] on div at bounding box center [268, 169] width 3 height 239
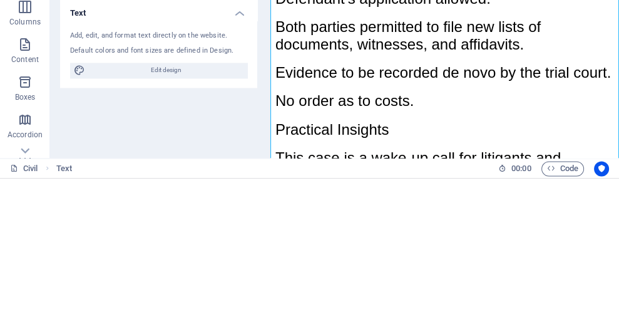
scroll to position [30494, 0]
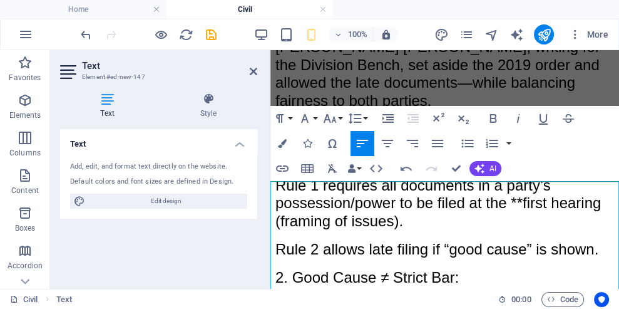
scroll to position [29709, 0]
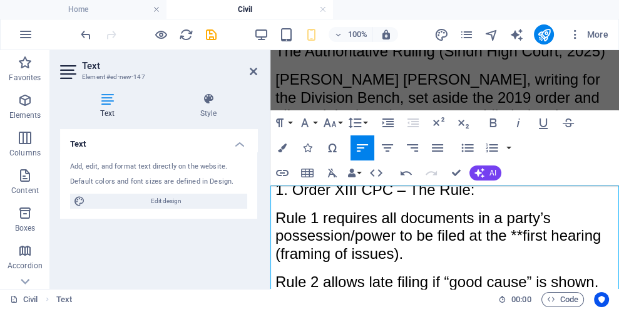
click at [253, 70] on icon at bounding box center [254, 71] width 8 height 10
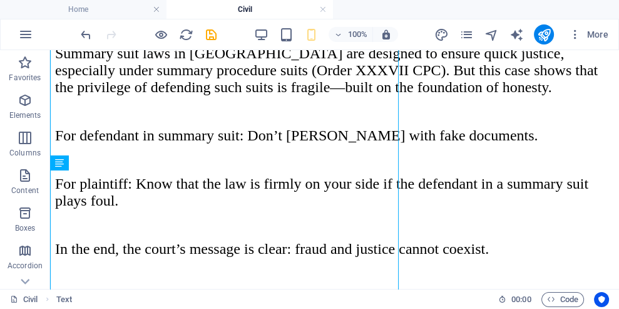
scroll to position [30170, 0]
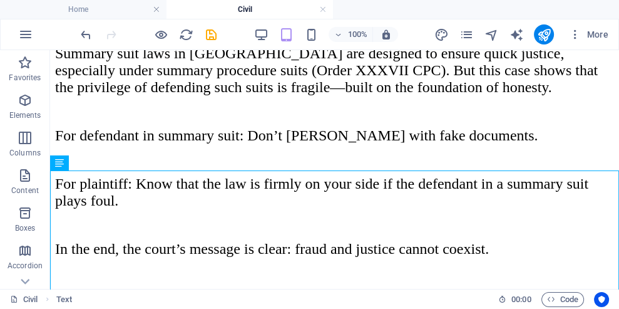
click at [386, 33] on icon "publish" at bounding box center [544, 35] width 14 height 14
